Goal: Task Accomplishment & Management: Manage account settings

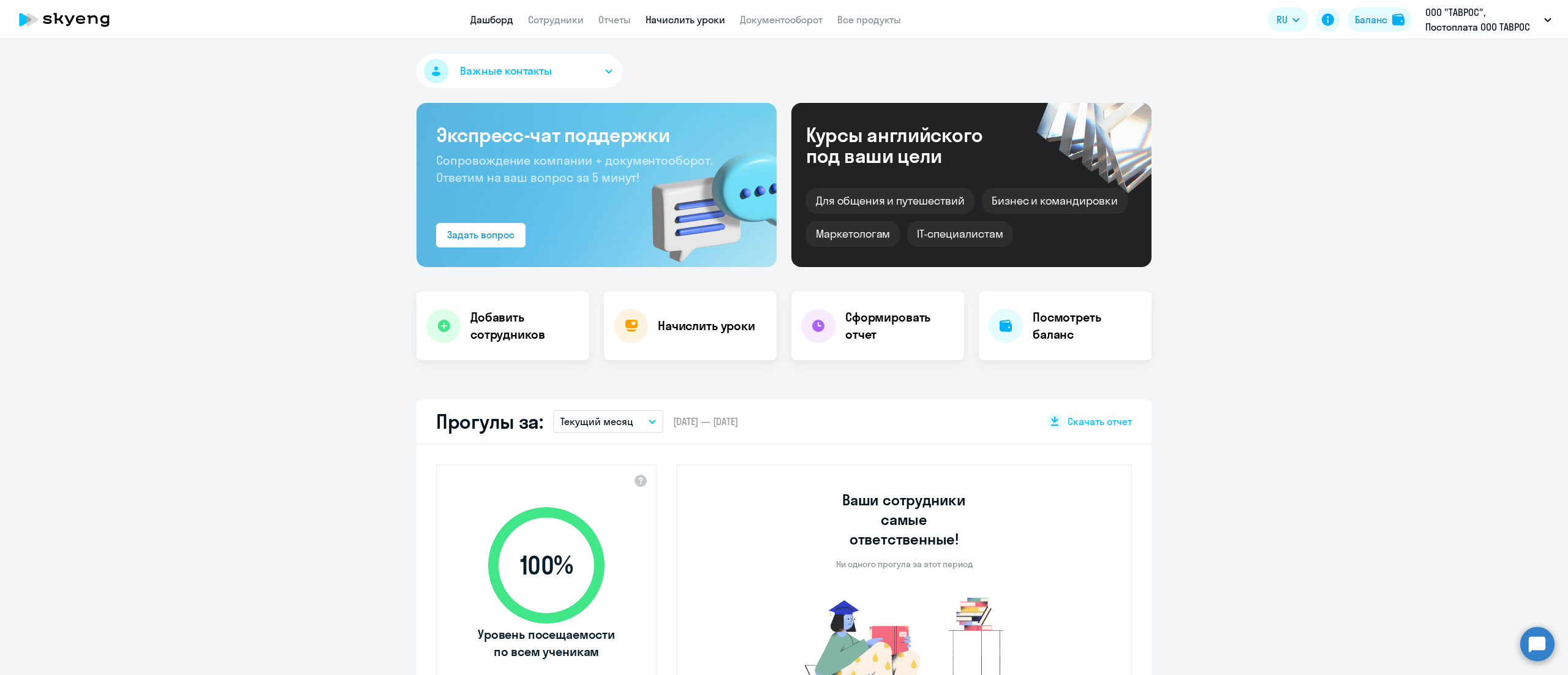
click at [673, 23] on link "Начислить уроки" at bounding box center [685, 20] width 79 height 12
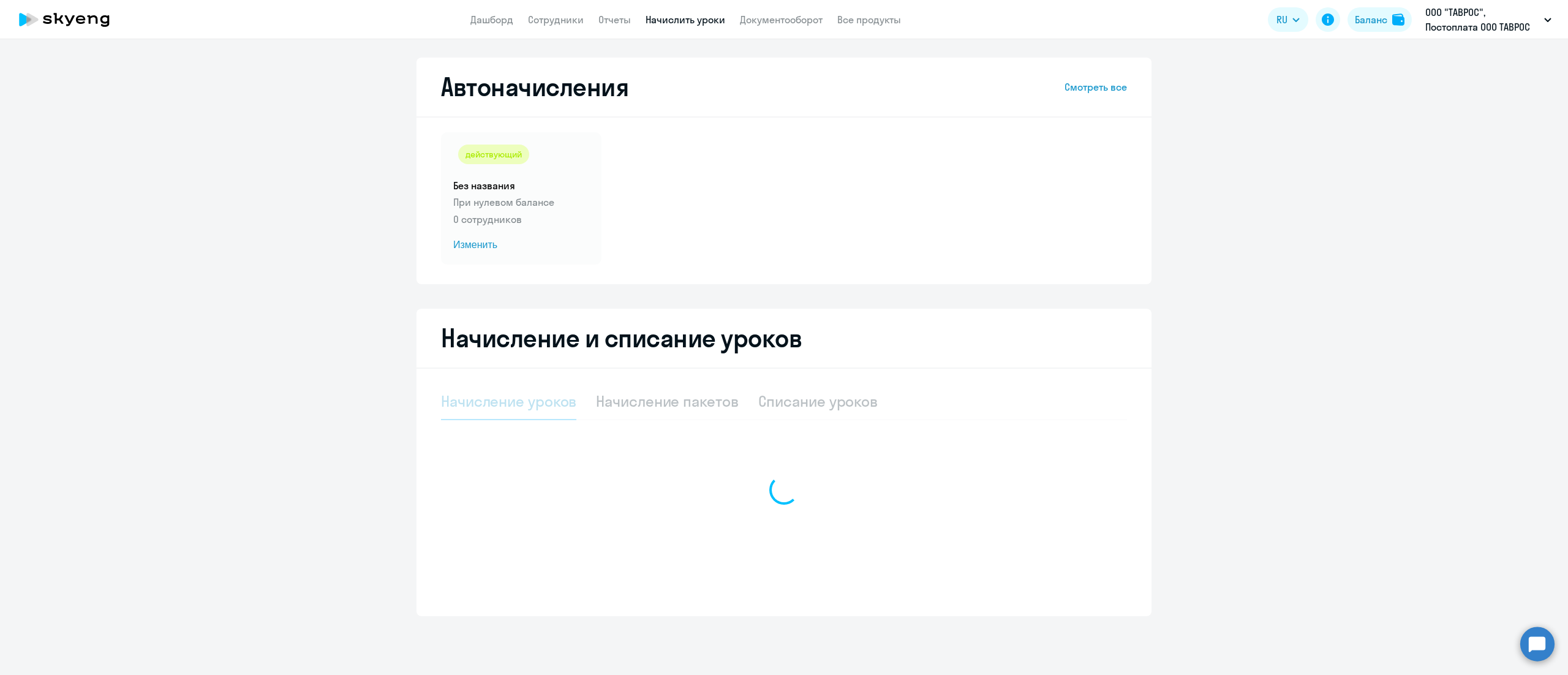
select select "10"
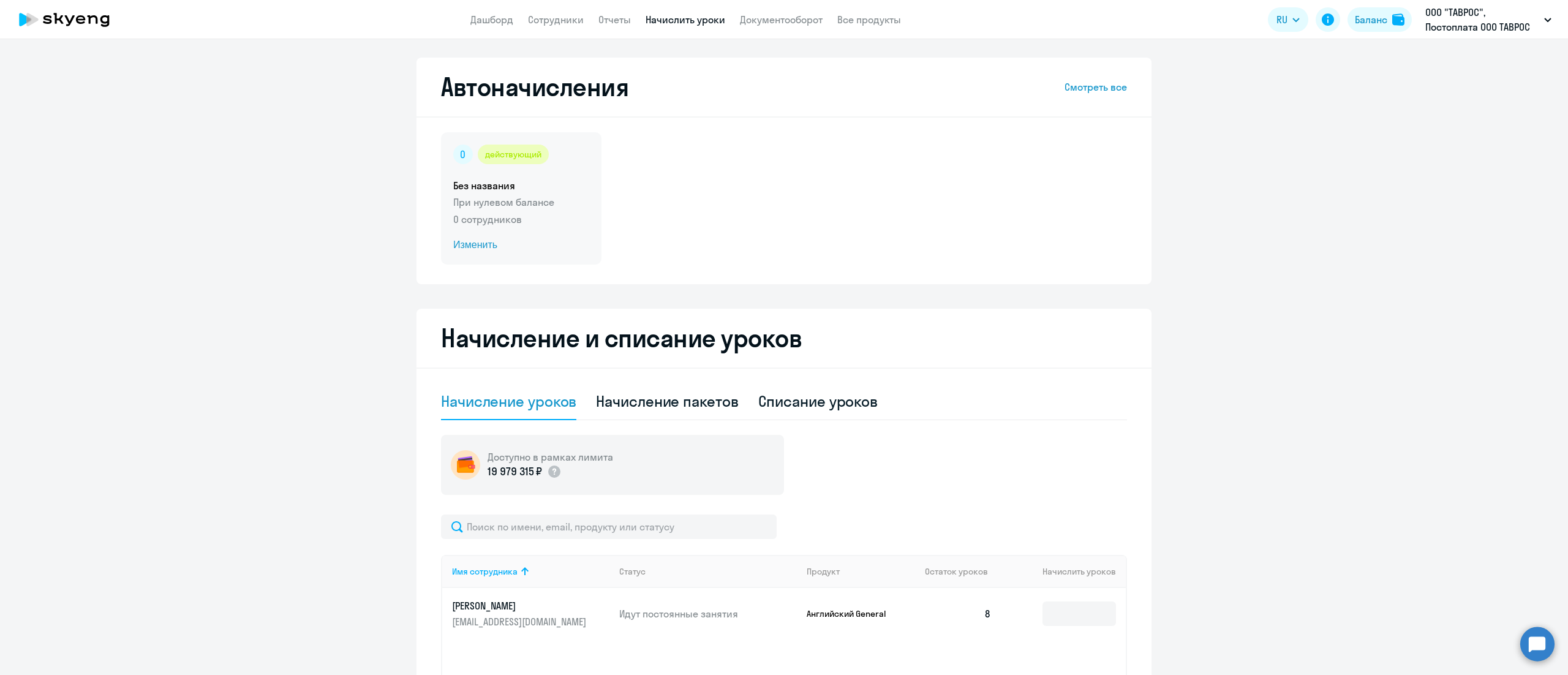
click at [578, 211] on div "действующий Без названия При нулевом балансе 0 сотрудников Изменить" at bounding box center [521, 199] width 160 height 133
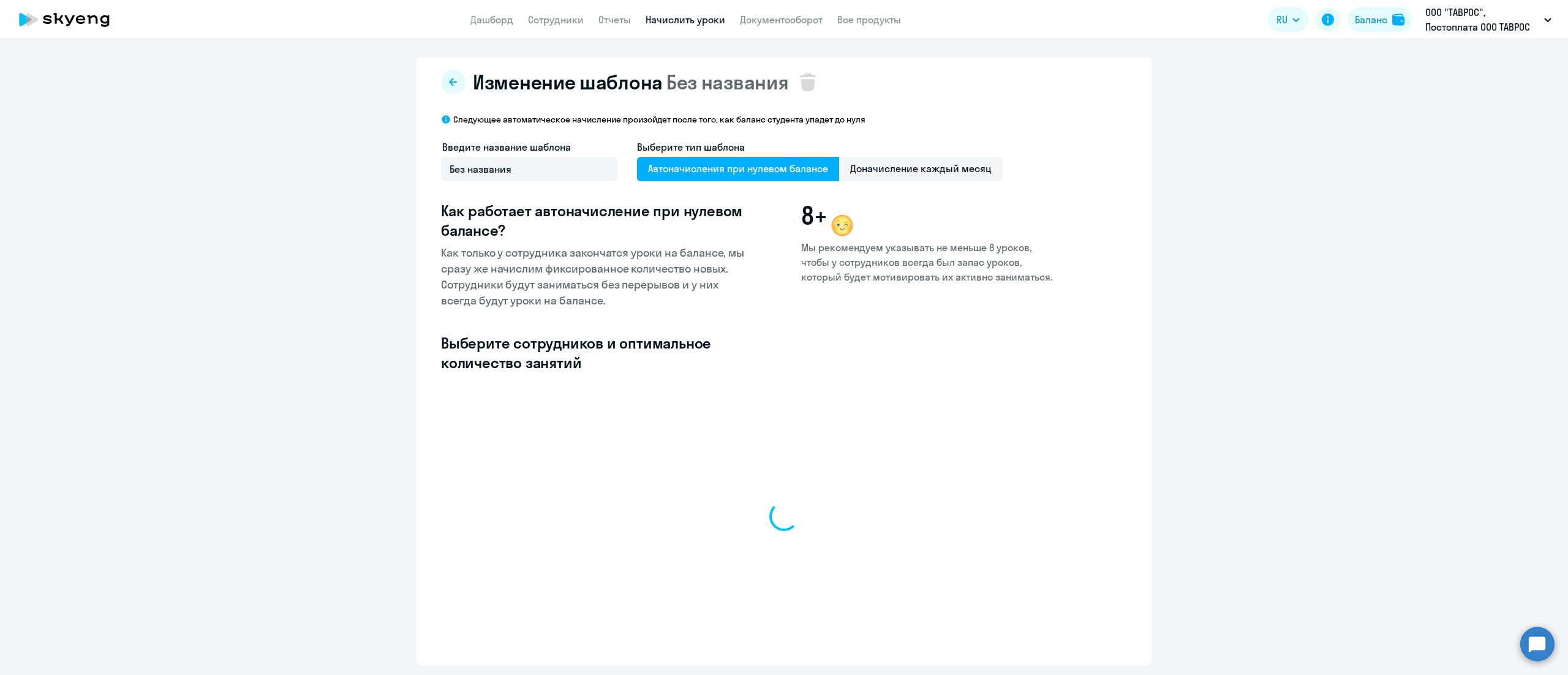
select select "10"
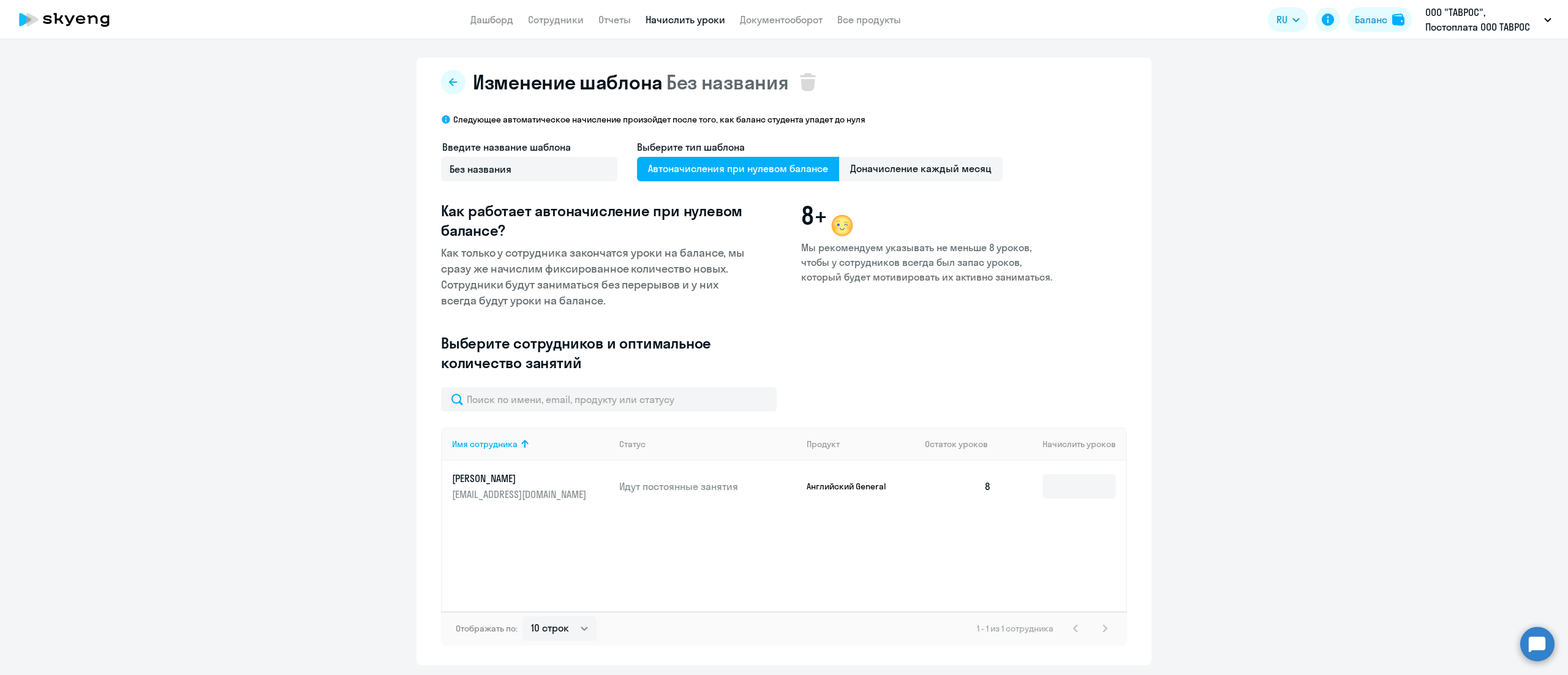
click at [442, 95] on div "Изменение шаблона Без названия Следующее автоматическое начисление произойдет п…" at bounding box center [784, 361] width 735 height 608
click at [448, 84] on icon at bounding box center [453, 82] width 10 height 10
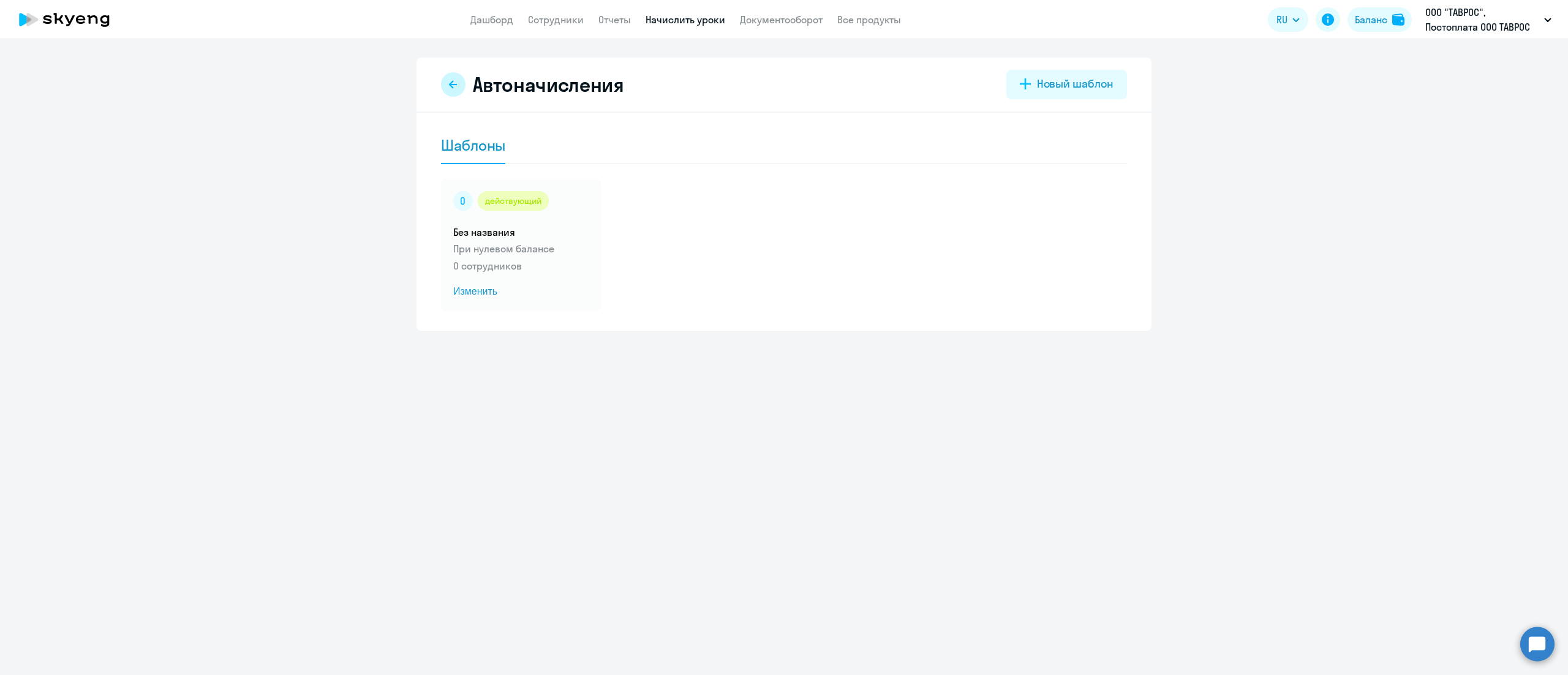
click at [451, 95] on button at bounding box center [452, 84] width 24 height 24
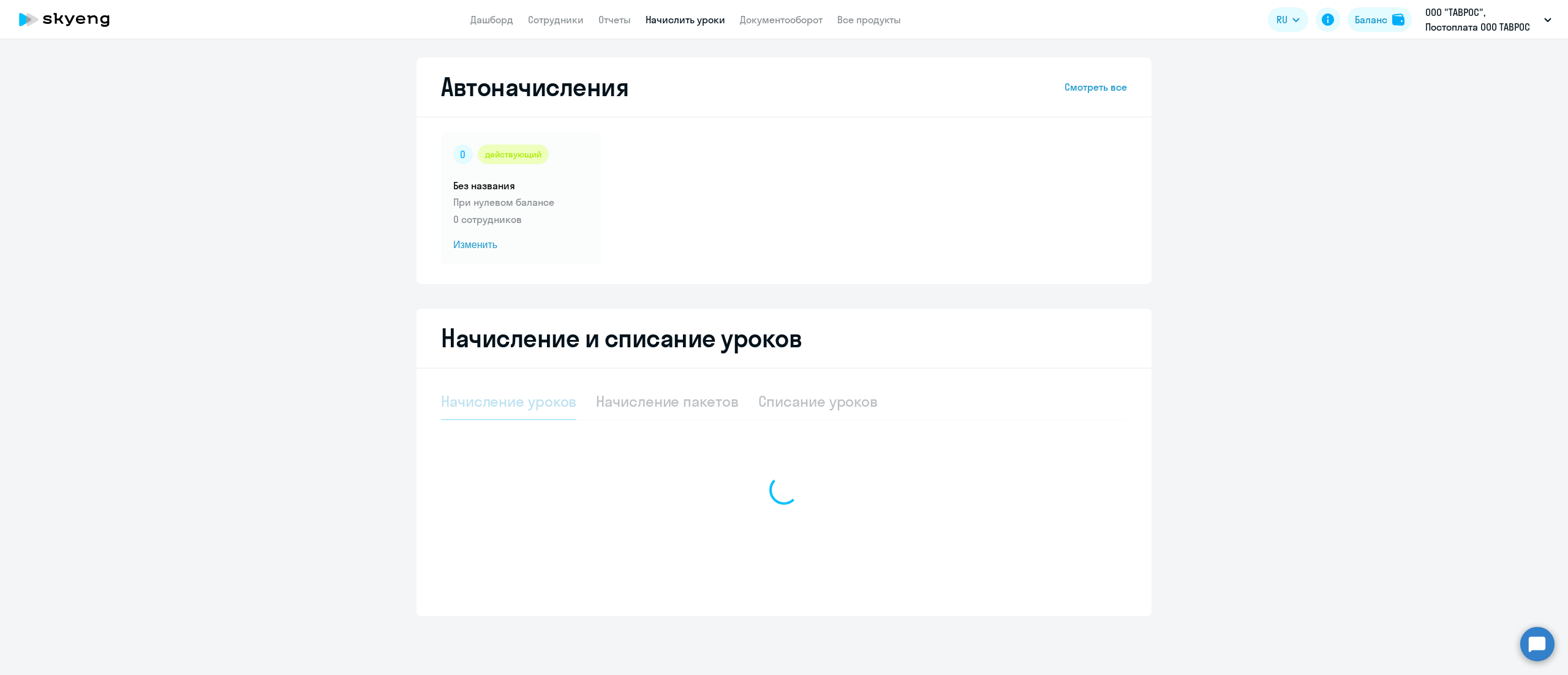
select select "10"
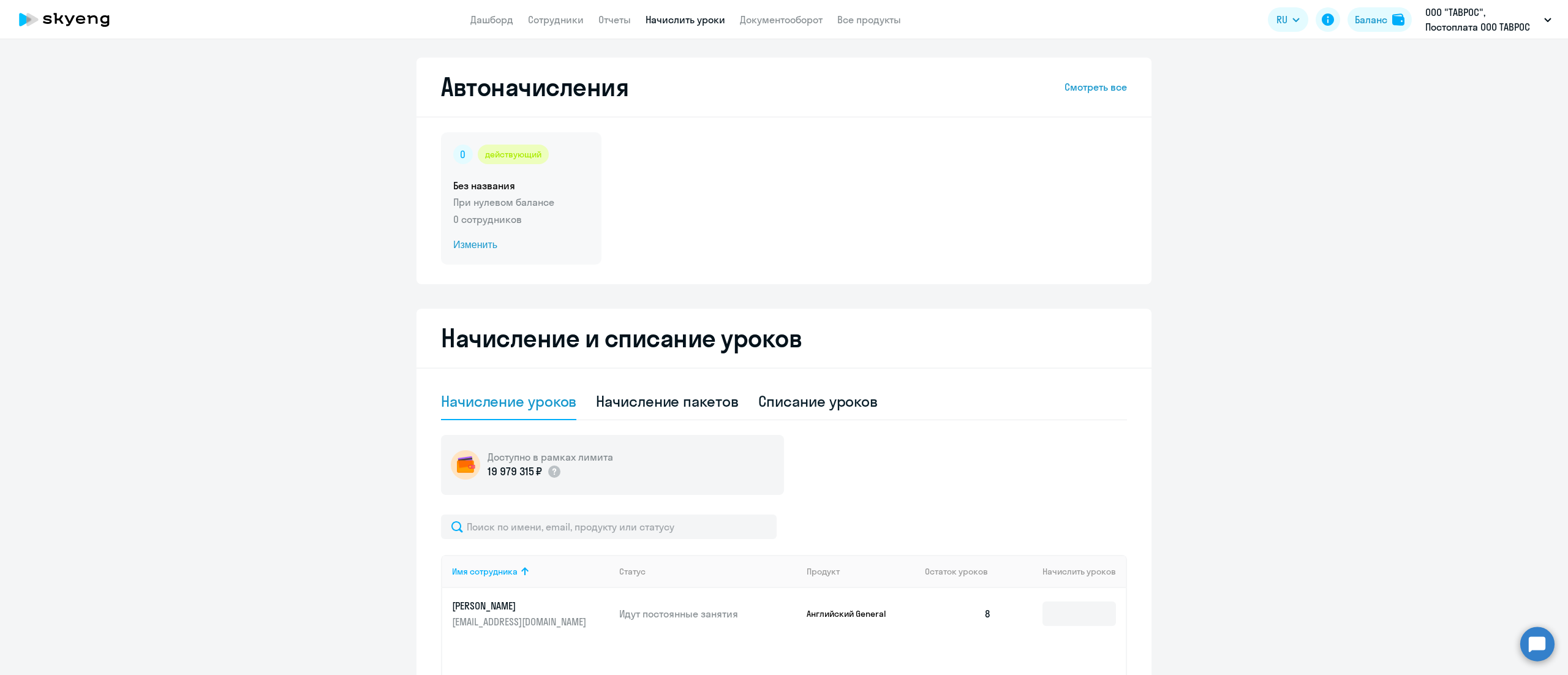
click at [515, 210] on div "действующий Без названия При нулевом балансе 0 сотрудников Изменить" at bounding box center [521, 199] width 160 height 133
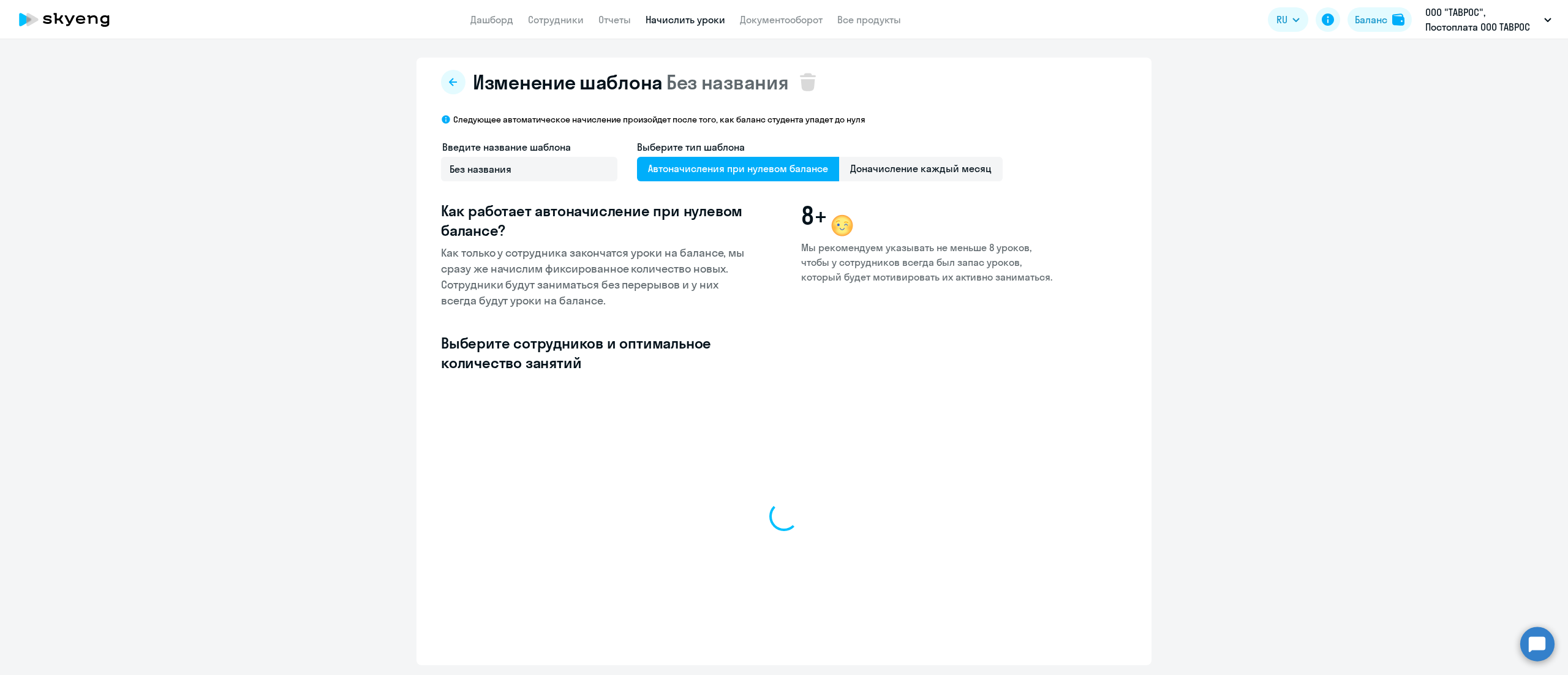
select select "10"
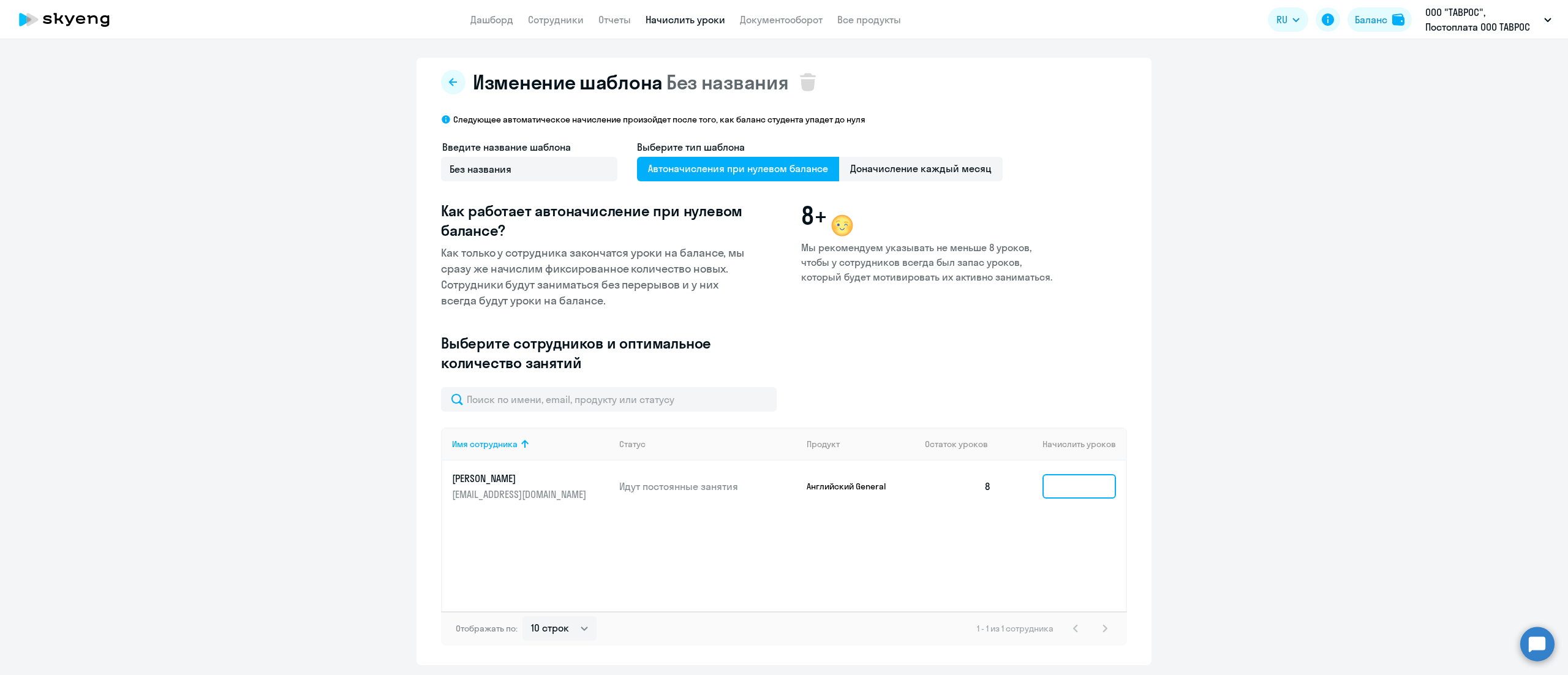
click at [1060, 487] on input at bounding box center [1079, 486] width 73 height 24
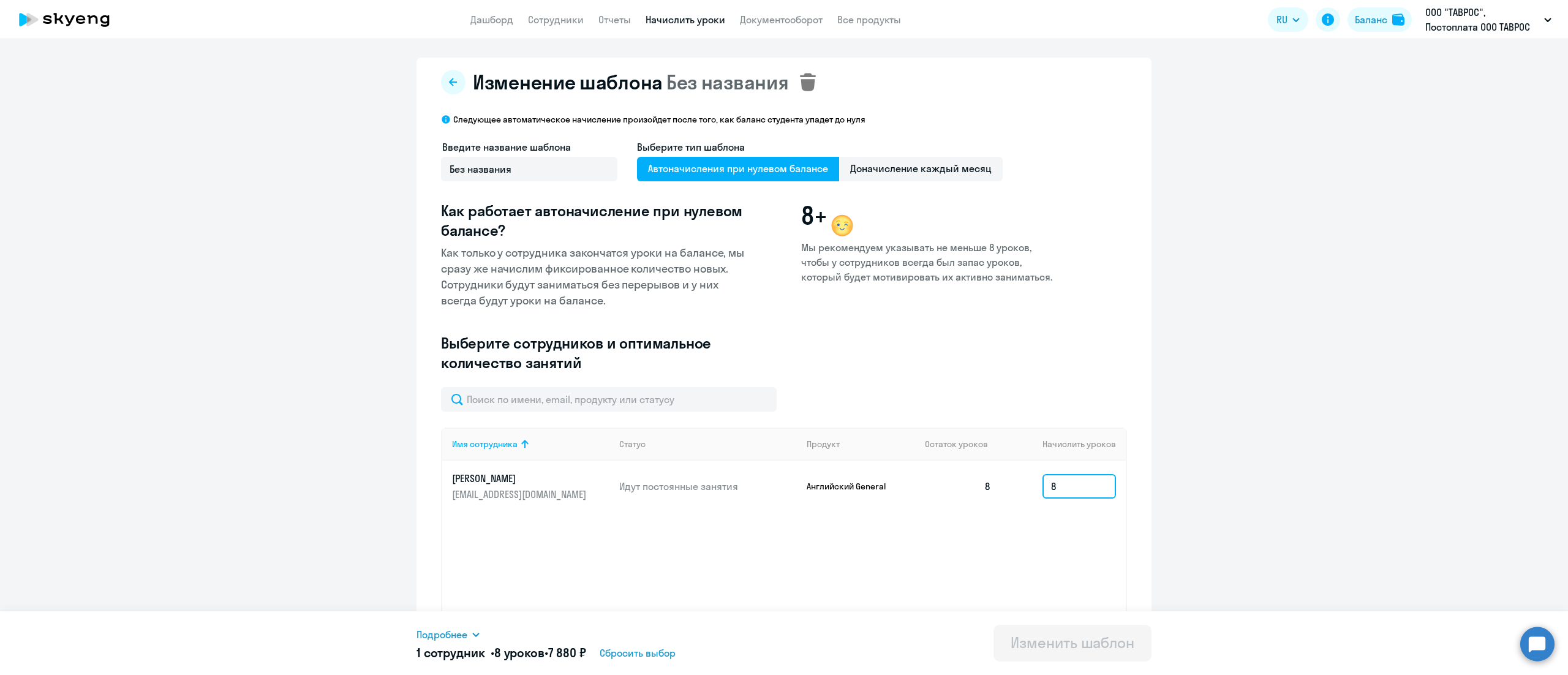
type input "8"
click at [808, 86] on svg-icon at bounding box center [807, 82] width 24 height 24
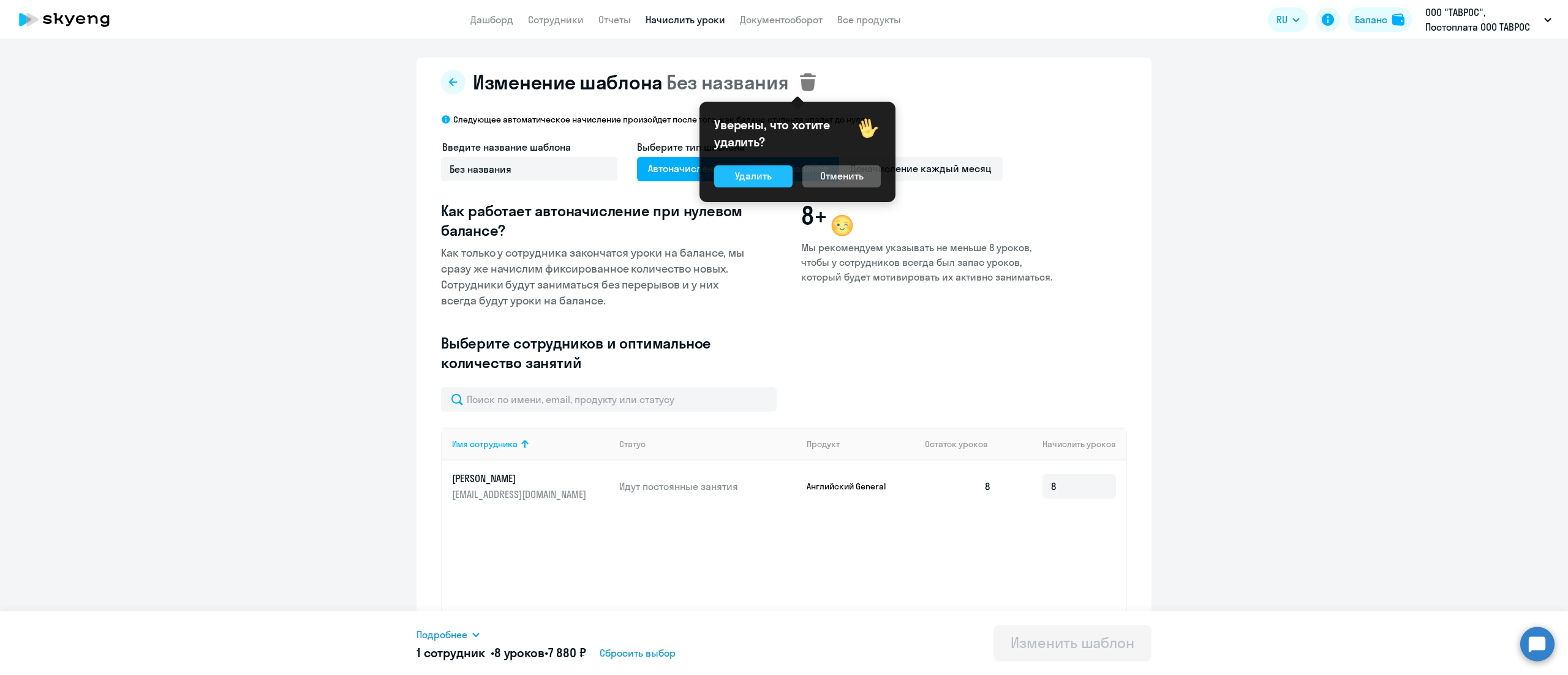
click at [761, 184] on button "Удалить" at bounding box center [753, 176] width 78 height 22
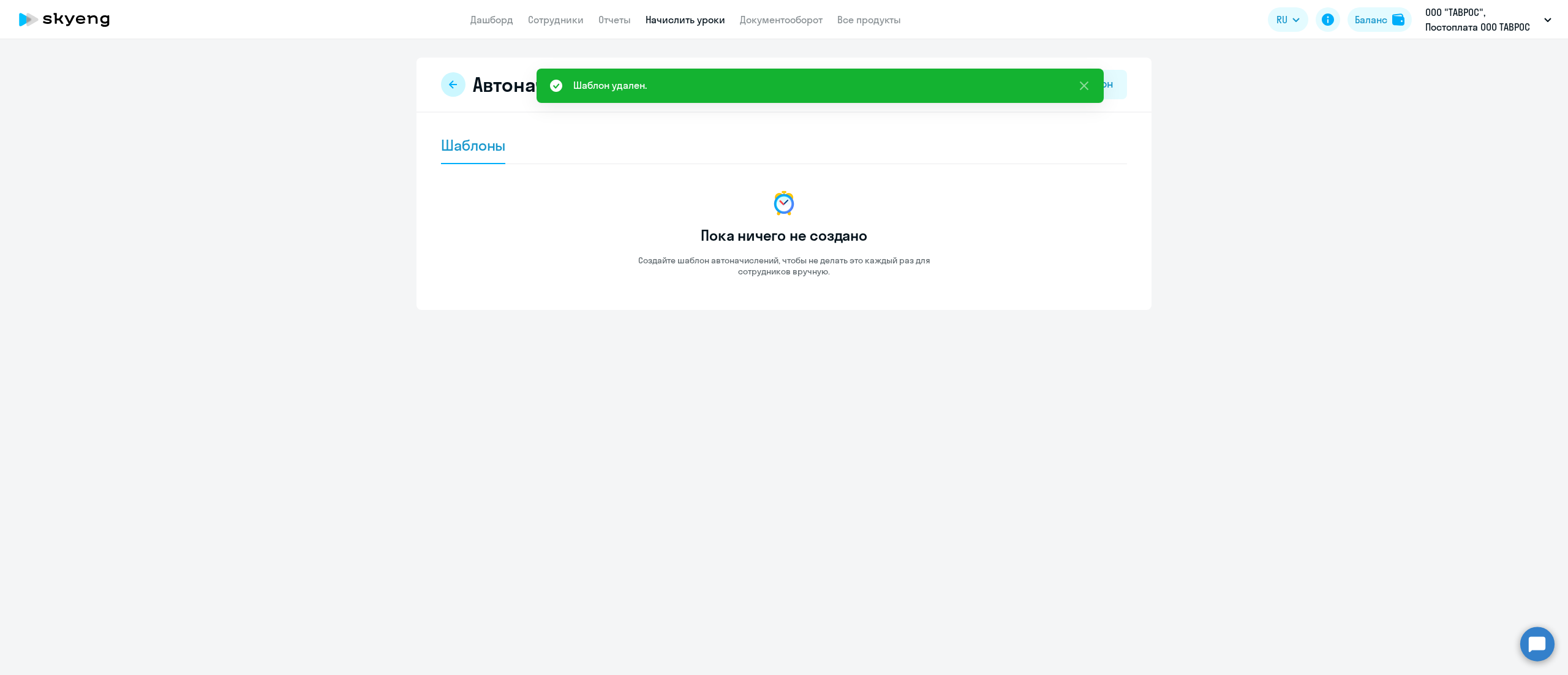
click at [443, 80] on button at bounding box center [452, 84] width 24 height 24
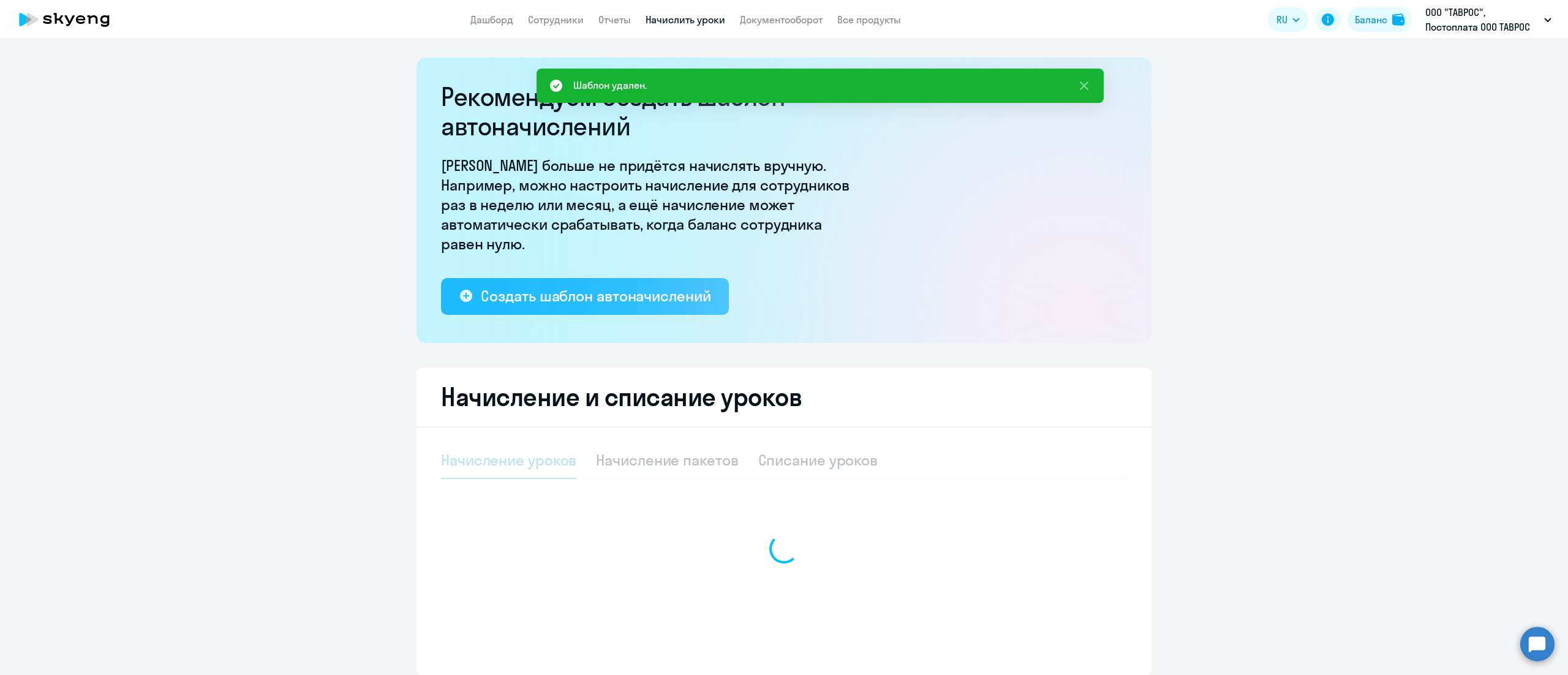
select select "10"
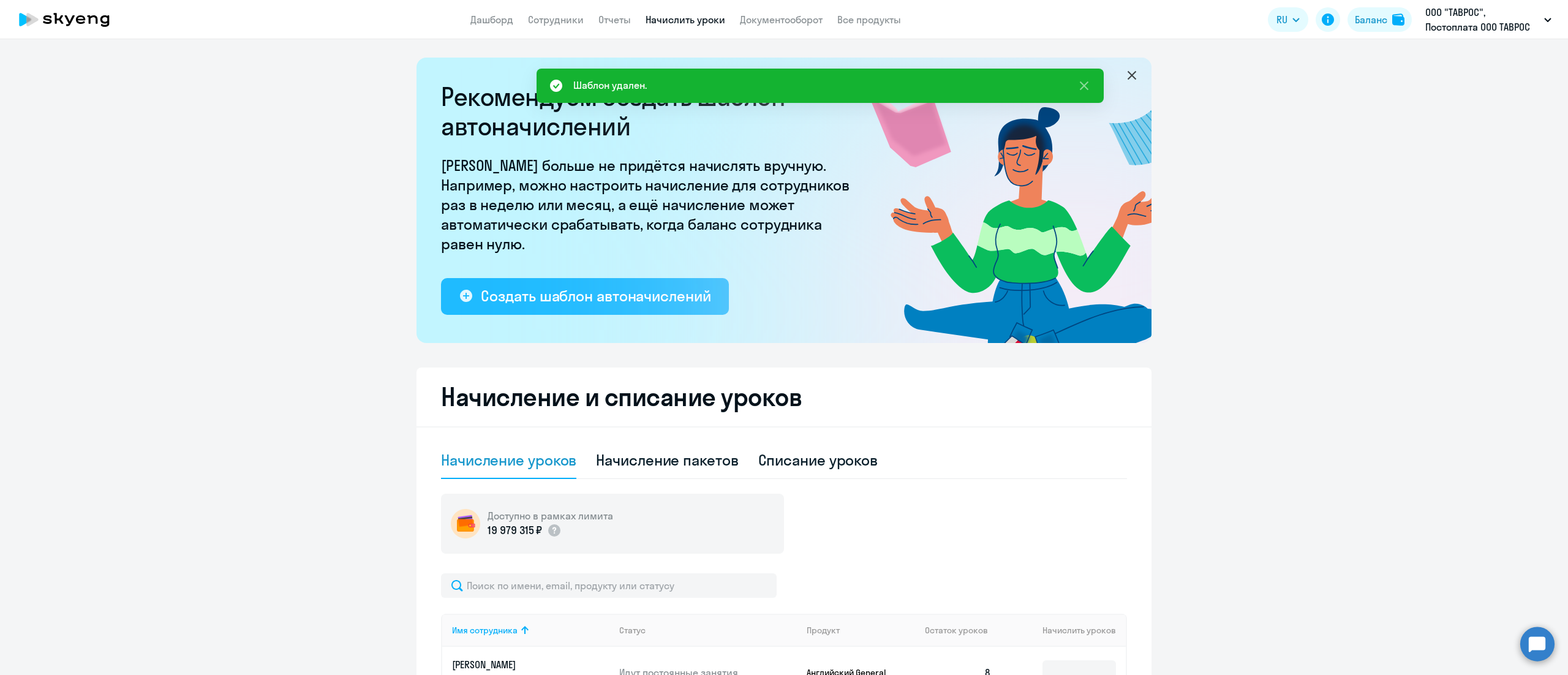
click at [697, 299] on div "Создать шаблон автоначислений" at bounding box center [595, 296] width 229 height 19
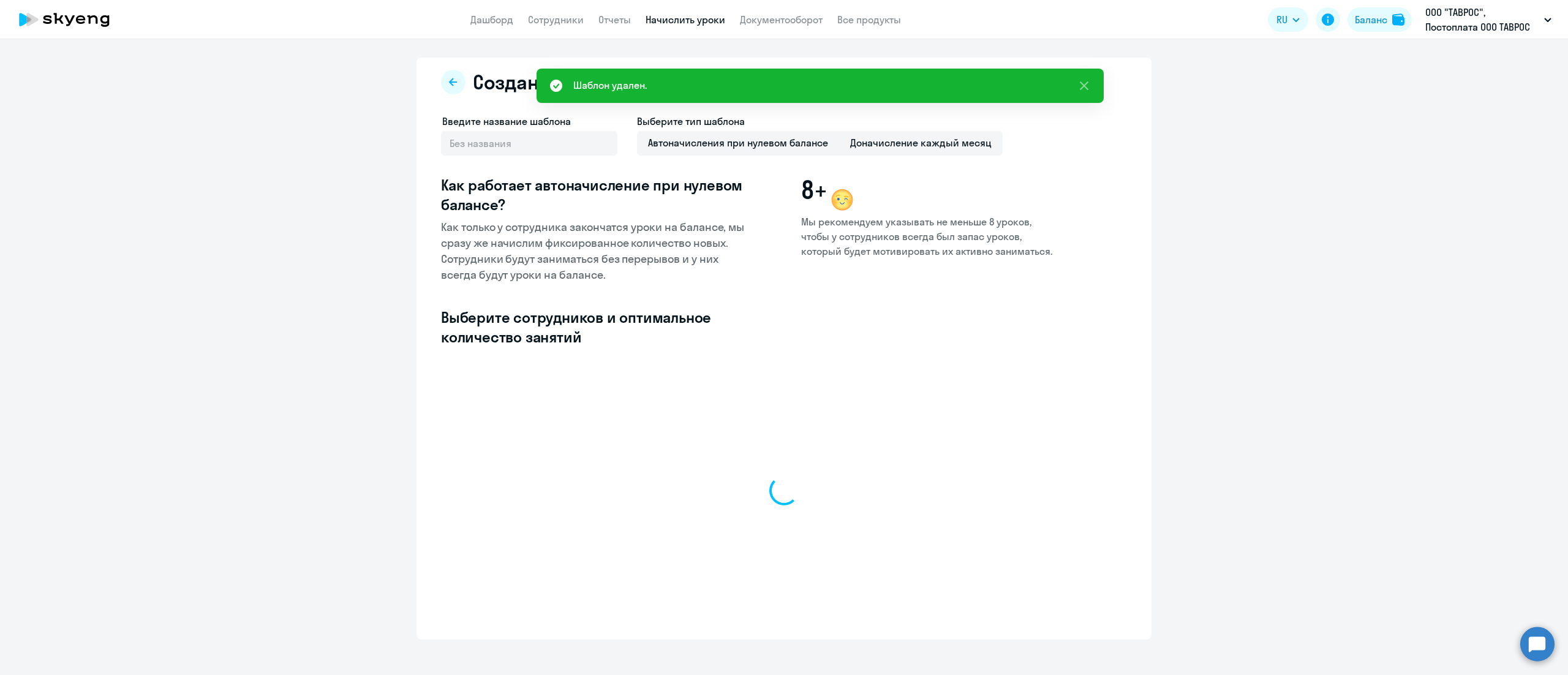
select select "10"
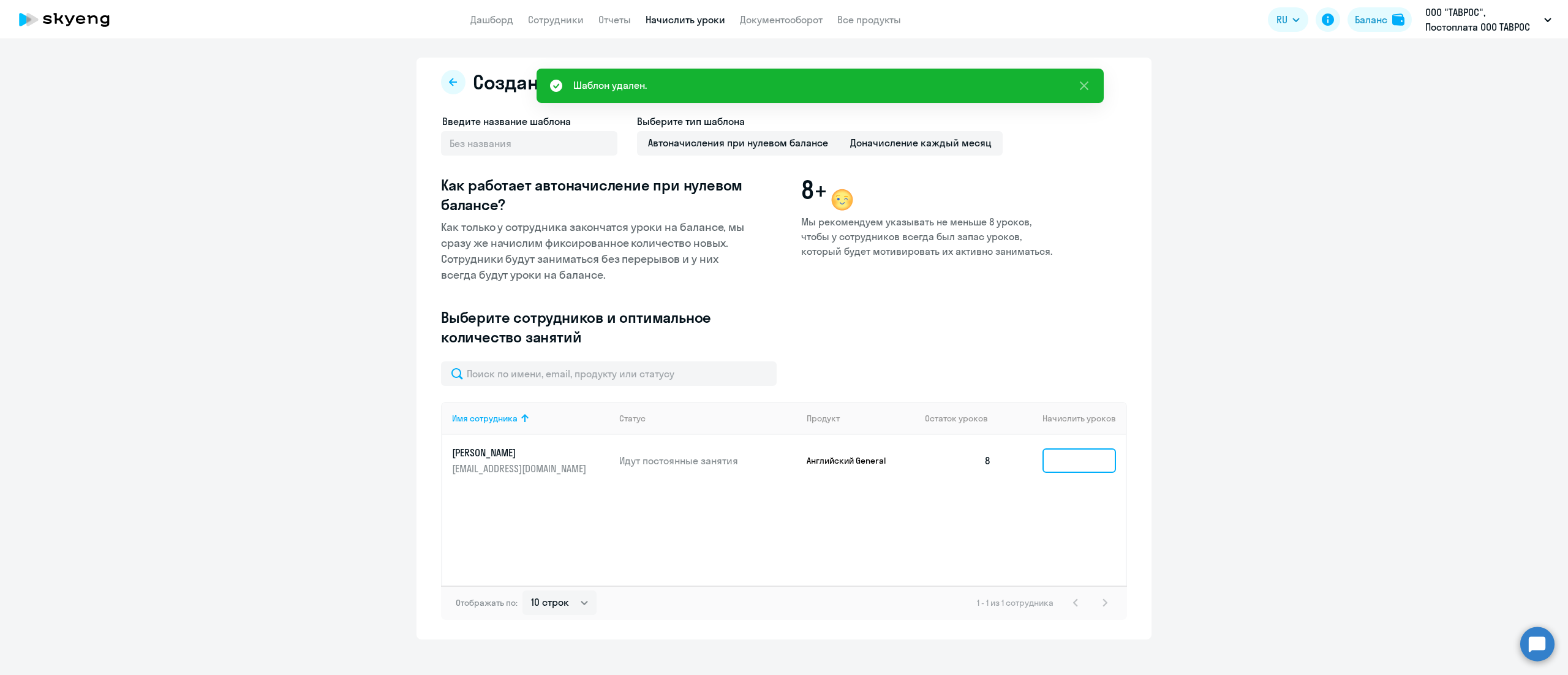
click at [1093, 461] on input at bounding box center [1079, 460] width 73 height 24
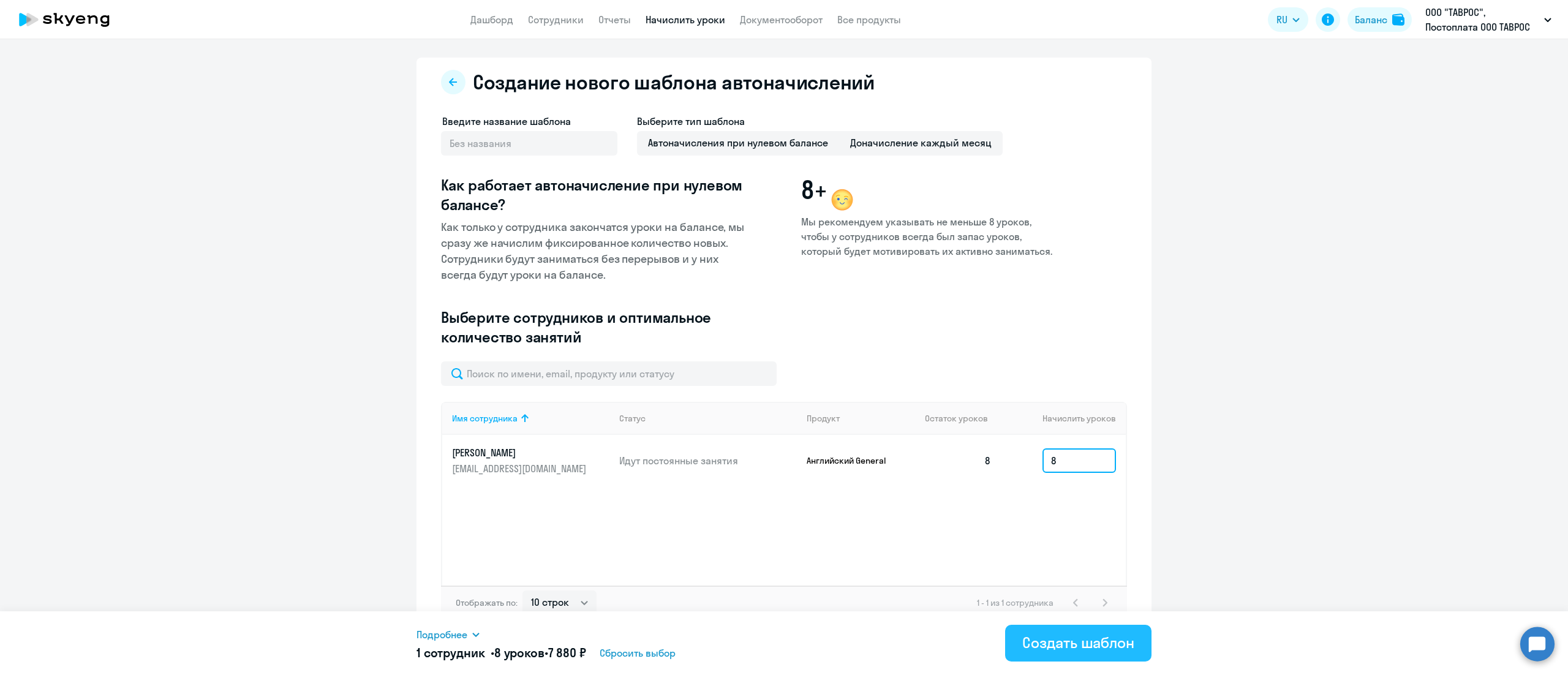
type input "8"
click at [1046, 640] on div "Создать шаблон" at bounding box center [1078, 643] width 112 height 19
